Goal: Check status: Check status

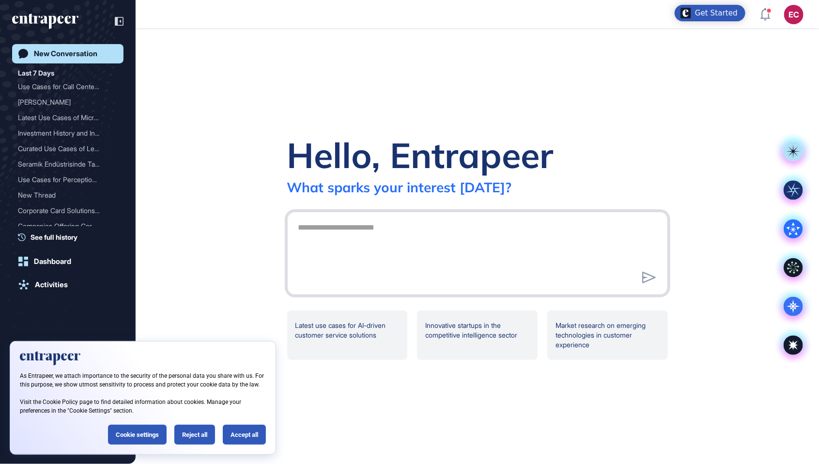
scroll to position [511, 819]
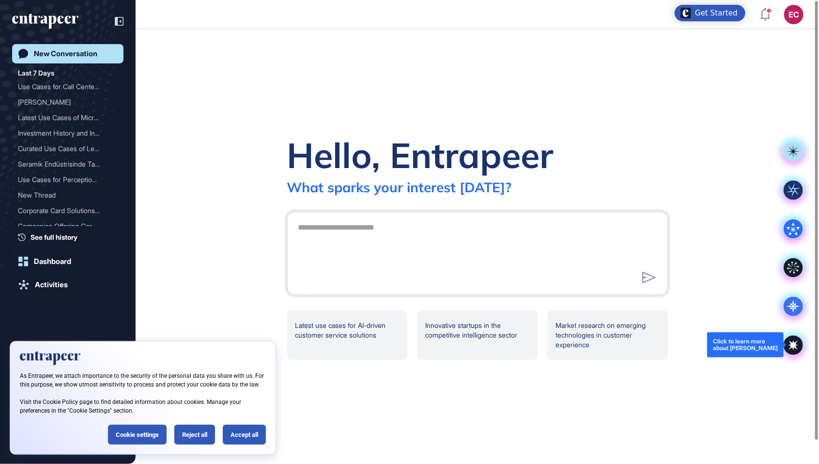
click at [799, 344] on icon at bounding box center [792, 345] width 19 height 19
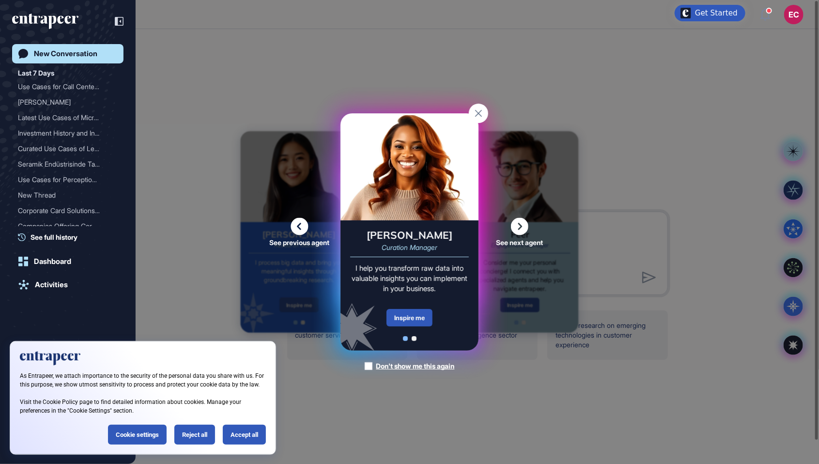
click at [416, 371] on div "Don't show me this again" at bounding box center [415, 366] width 78 height 10
click at [409, 326] on div "Inspire me" at bounding box center [409, 317] width 46 height 17
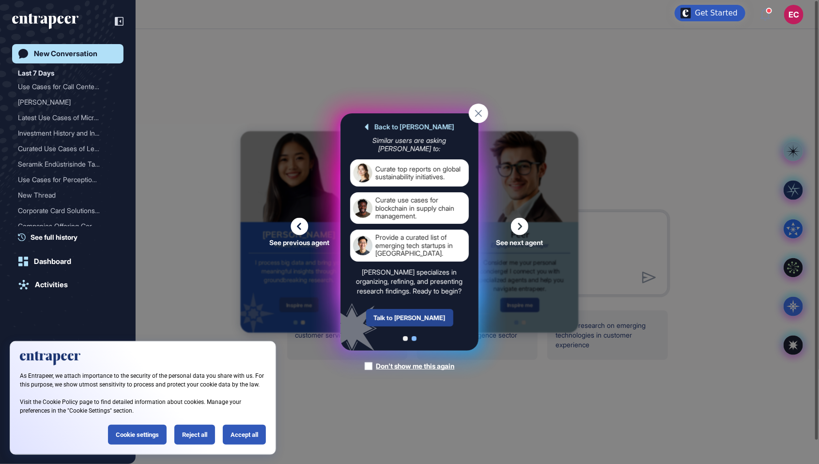
click at [420, 326] on div "Talk to [PERSON_NAME]" at bounding box center [409, 317] width 87 height 17
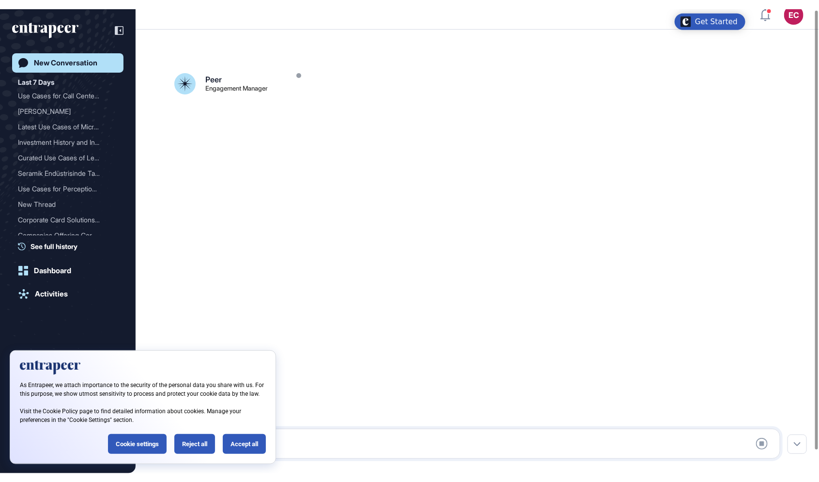
scroll to position [27, 0]
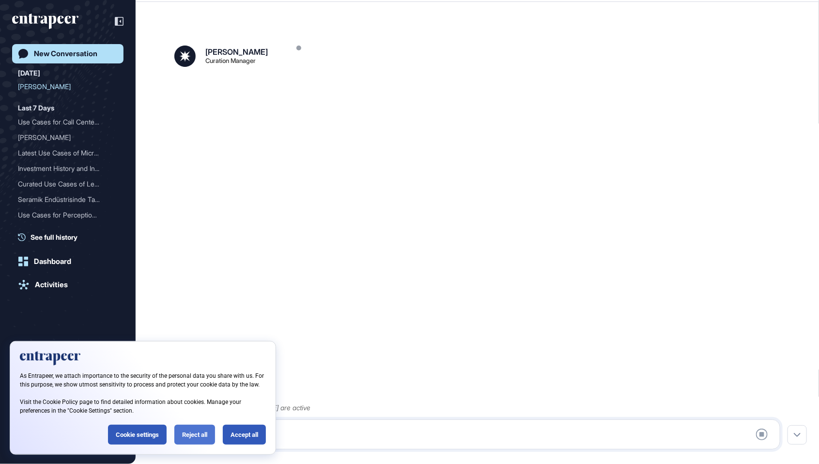
click at [195, 433] on div "Reject all" at bounding box center [194, 435] width 41 height 20
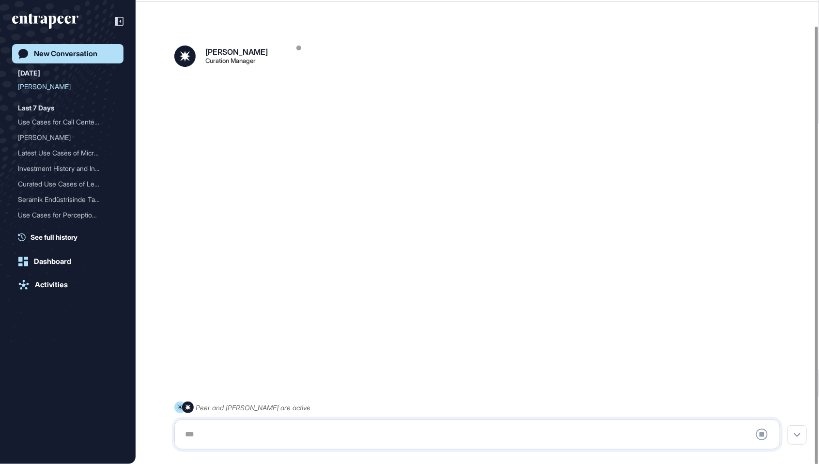
click at [221, 427] on div at bounding box center [477, 434] width 595 height 19
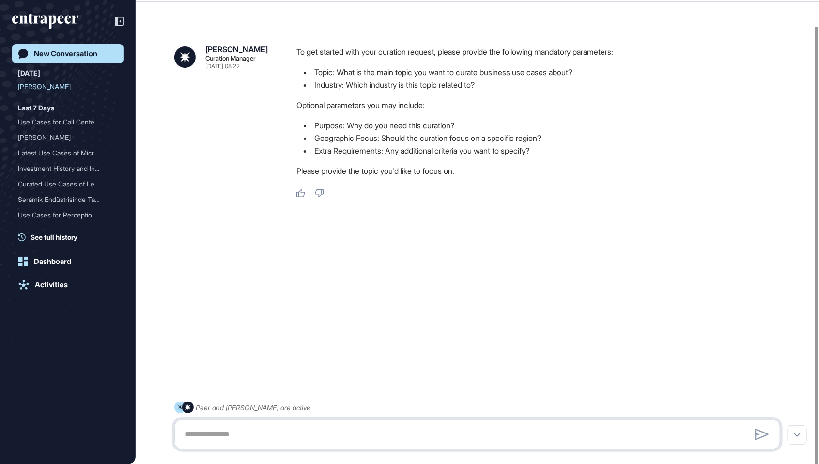
click at [249, 428] on textarea at bounding box center [477, 434] width 595 height 19
paste textarea "**********"
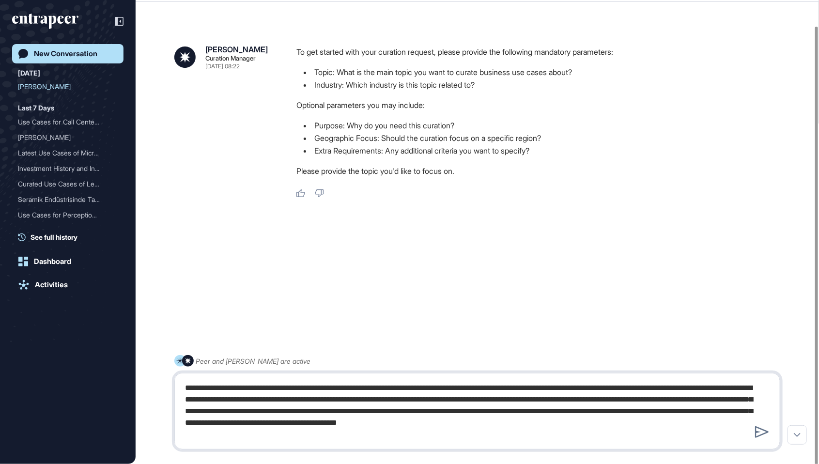
drag, startPoint x: 241, startPoint y: 388, endPoint x: 275, endPoint y: 388, distance: 34.4
click at [275, 388] on textarea "**********" at bounding box center [477, 411] width 595 height 66
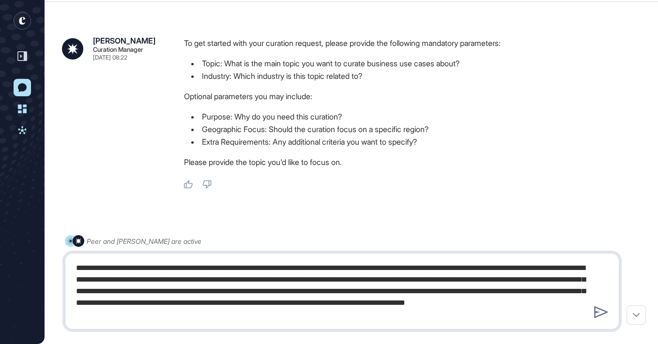
scroll to position [21, 0]
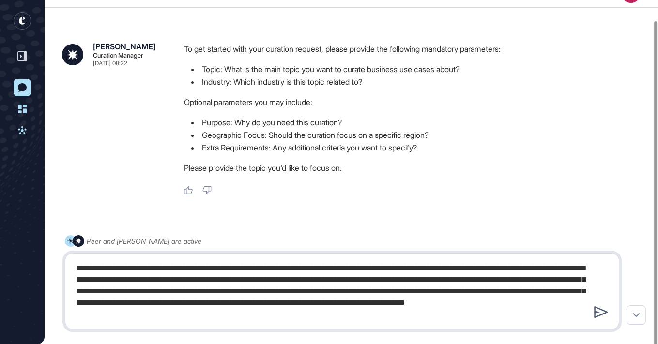
type textarea "**********"
click at [598, 314] on icon at bounding box center [601, 312] width 14 height 12
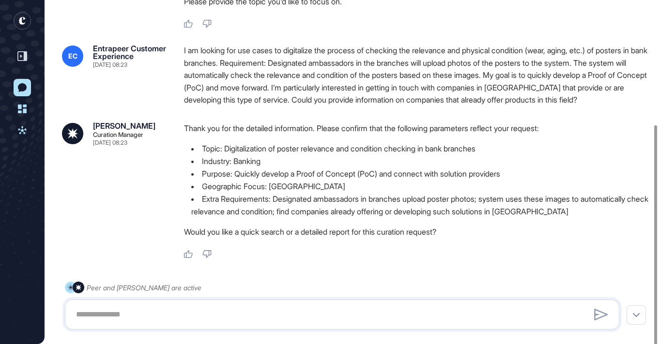
scroll to position [197, 0]
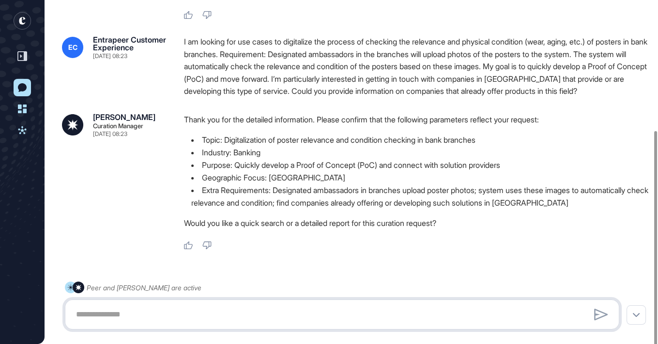
click at [457, 309] on textarea at bounding box center [342, 314] width 544 height 19
click at [411, 317] on textarea at bounding box center [342, 314] width 544 height 19
click at [376, 320] on textarea at bounding box center [342, 314] width 544 height 19
type textarea "**********"
click at [602, 318] on icon at bounding box center [601, 315] width 14 height 12
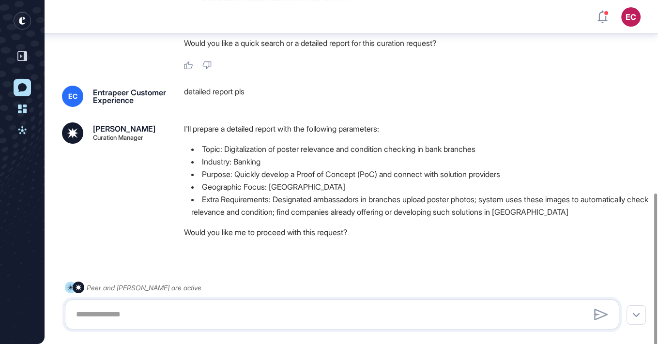
scroll to position [382, 0]
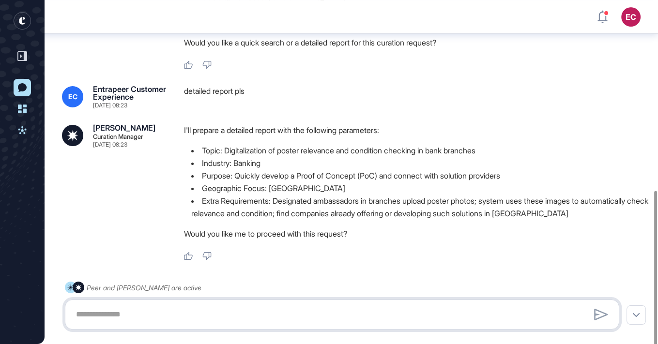
click at [337, 307] on textarea at bounding box center [342, 314] width 544 height 19
click at [587, 318] on textarea "***" at bounding box center [342, 314] width 544 height 19
type textarea "***"
click at [599, 321] on div at bounding box center [601, 314] width 15 height 15
click at [597, 320] on icon at bounding box center [601, 315] width 14 height 12
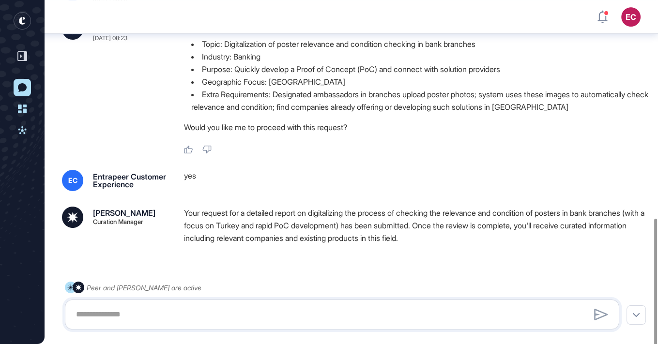
scroll to position [495, 0]
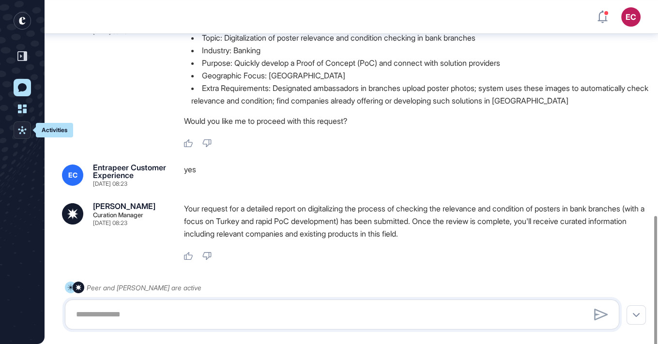
click at [21, 129] on icon at bounding box center [22, 130] width 9 height 9
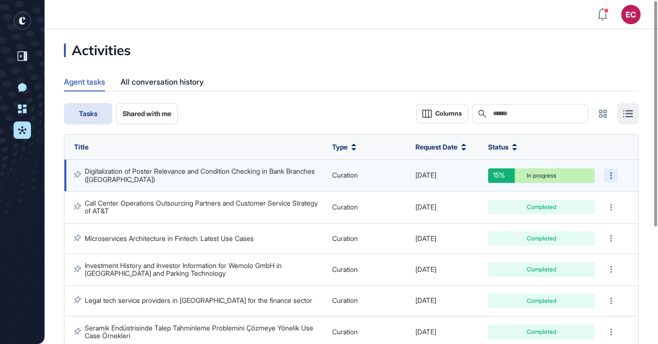
click at [615, 178] on div at bounding box center [611, 176] width 14 height 14
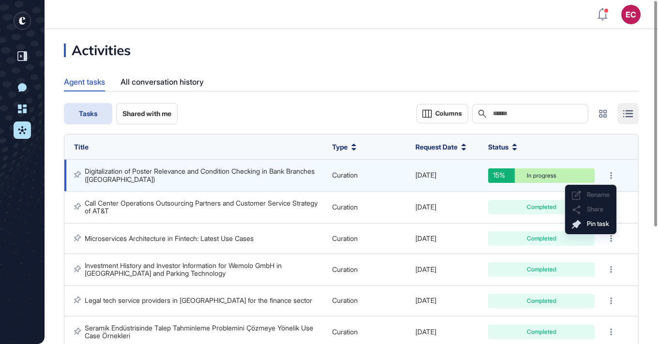
click at [226, 170] on link "Digitalization of Poster Relevance and Condition Checking in Bank Branches ([GE…" at bounding box center [201, 175] width 232 height 16
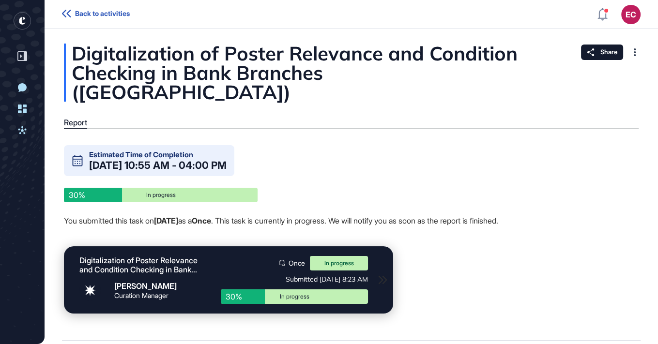
click at [371, 230] on div "Estimated Time of Completion [DATE] 10:55 AM - 04:00 PM 30% In progress You sub…" at bounding box center [299, 235] width 470 height 181
click at [68, 13] on icon at bounding box center [66, 14] width 9 height 8
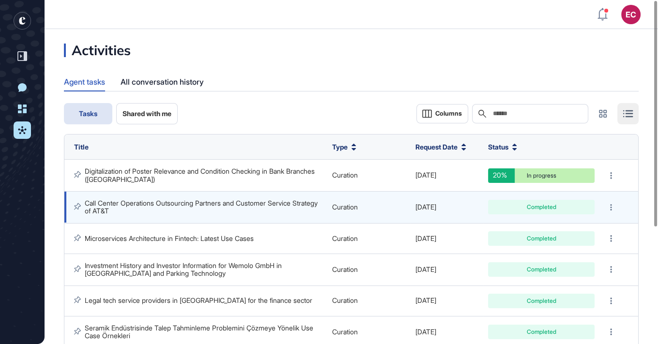
click at [187, 205] on link "Call Center Operations Outsourcing Partners and Customer Service Strategy of AT…" at bounding box center [202, 207] width 235 height 16
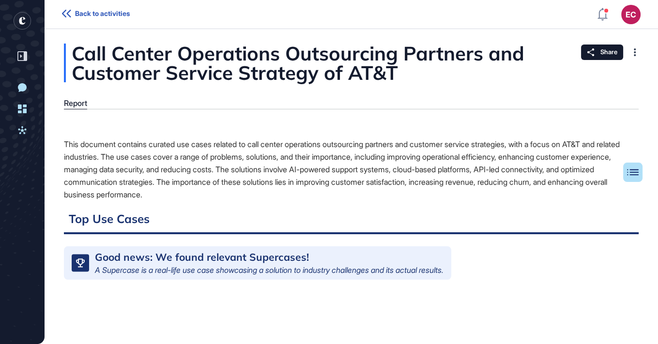
click at [320, 161] on div "This document contains curated use cases related to call center operations outs…" at bounding box center [351, 169] width 575 height 63
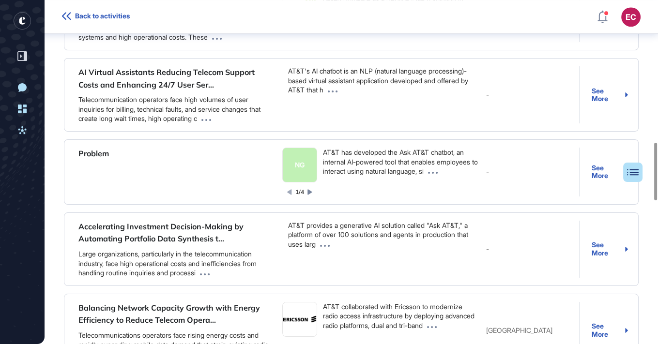
scroll to position [849, 0]
